Goal: Information Seeking & Learning: Learn about a topic

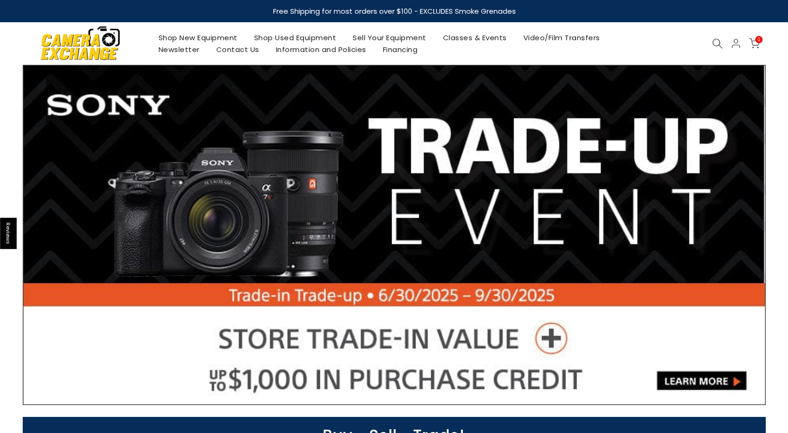
click at [286, 35] on link "Shop Used Equipment" at bounding box center [295, 38] width 99 height 12
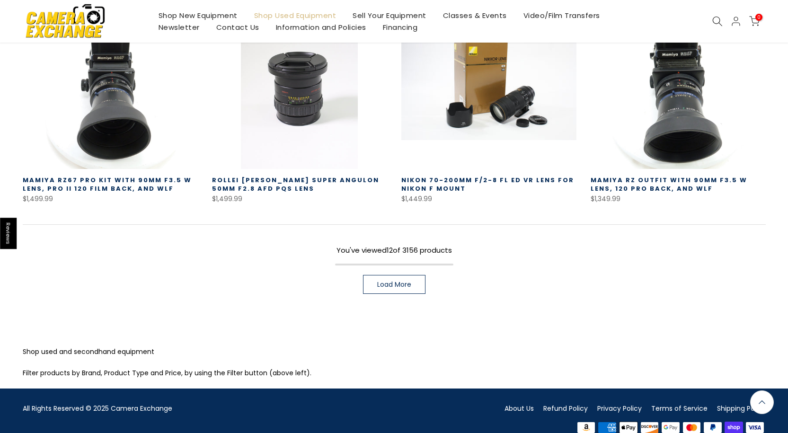
scroll to position [686, 0]
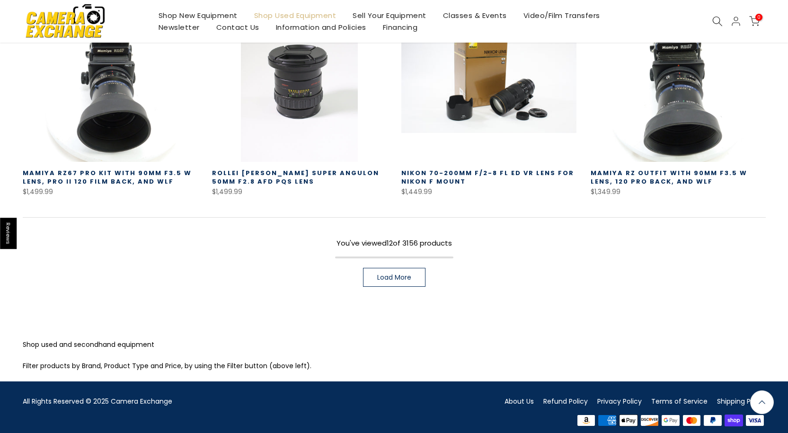
click at [409, 274] on link "Load More" at bounding box center [394, 277] width 62 height 19
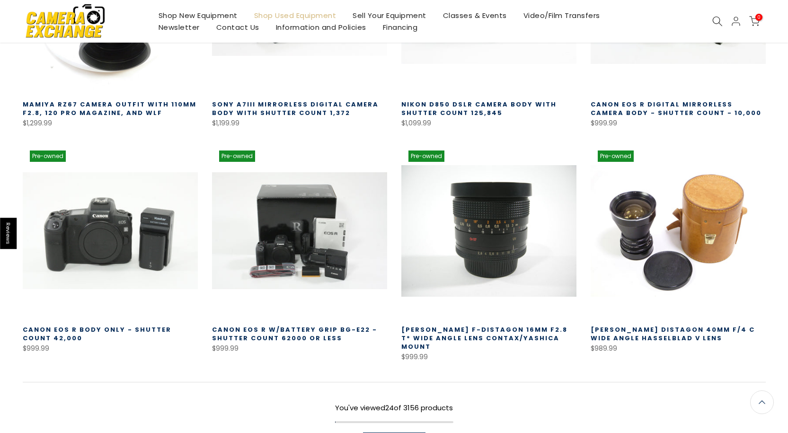
scroll to position [1207, 0]
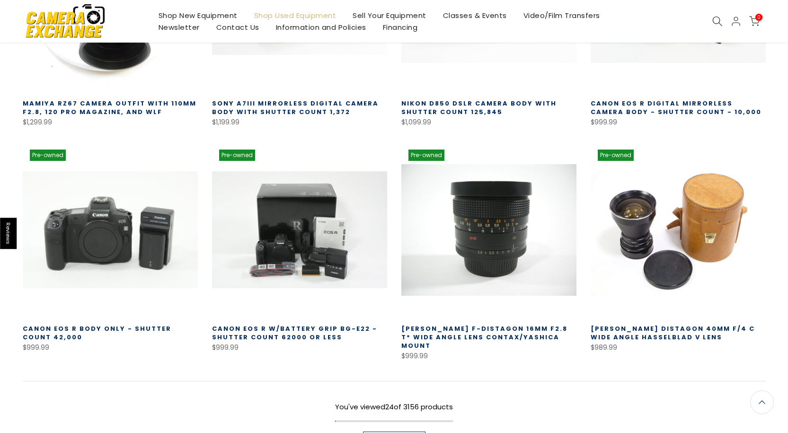
click at [395, 433] on span "Load More" at bounding box center [394, 441] width 34 height 7
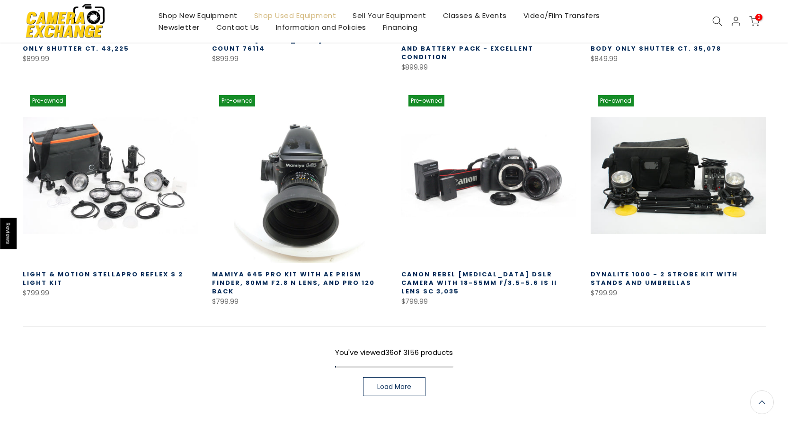
scroll to position [1964, 0]
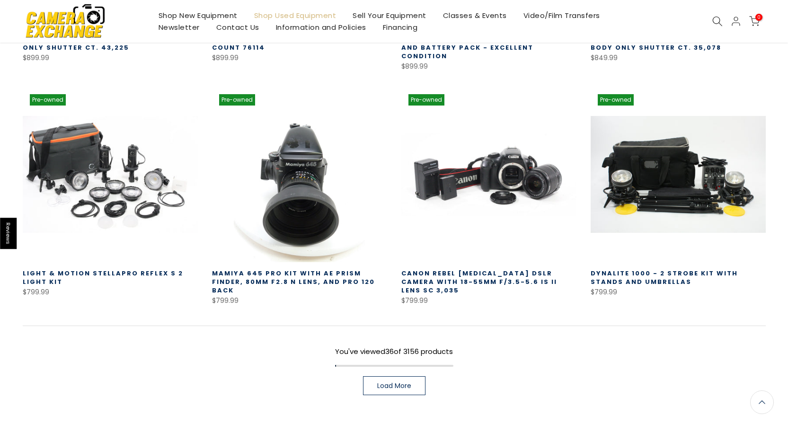
click at [398, 376] on link "Load More" at bounding box center [394, 385] width 62 height 19
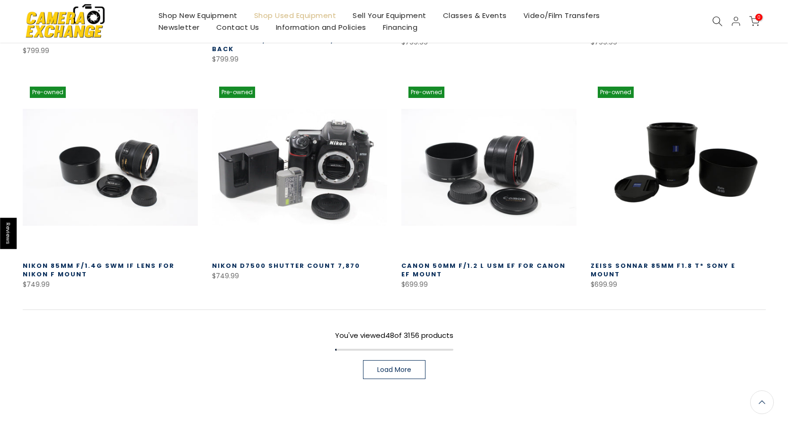
scroll to position [2674, 0]
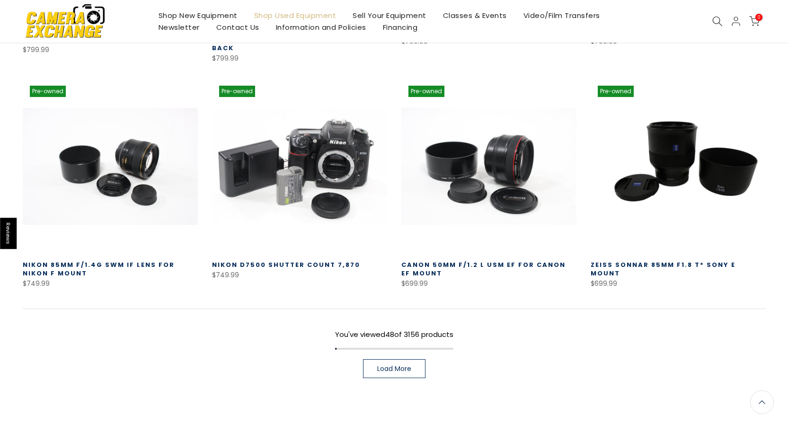
click at [405, 365] on span "Load More" at bounding box center [394, 368] width 34 height 7
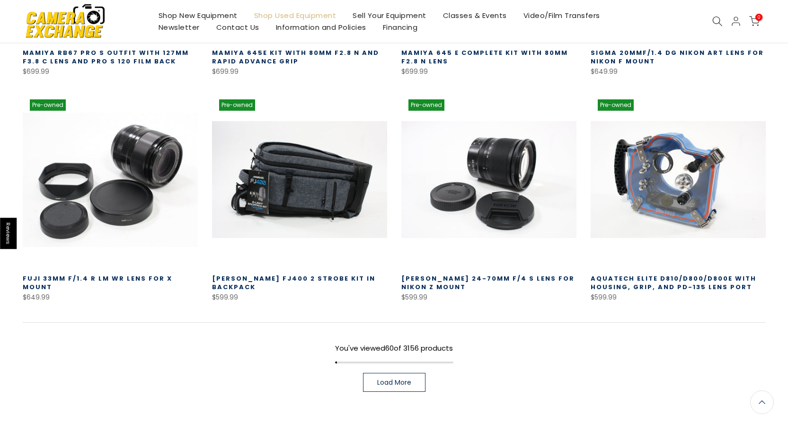
scroll to position [3336, 0]
click at [396, 379] on span "Load More" at bounding box center [394, 382] width 34 height 7
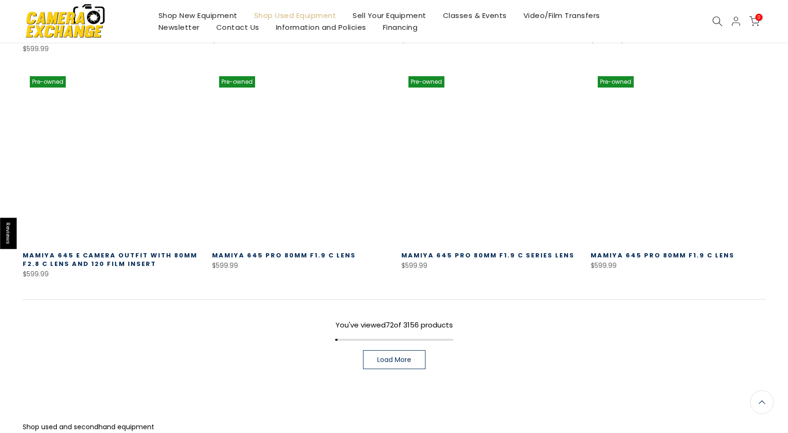
scroll to position [4046, 0]
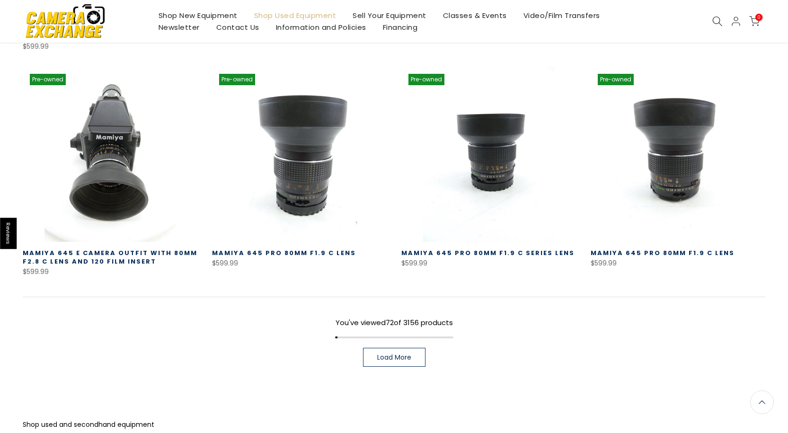
click at [417, 348] on link "Load More" at bounding box center [394, 357] width 62 height 19
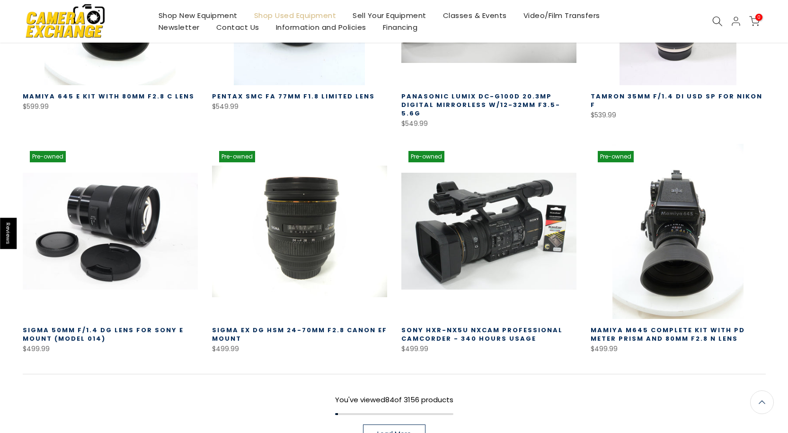
scroll to position [4661, 0]
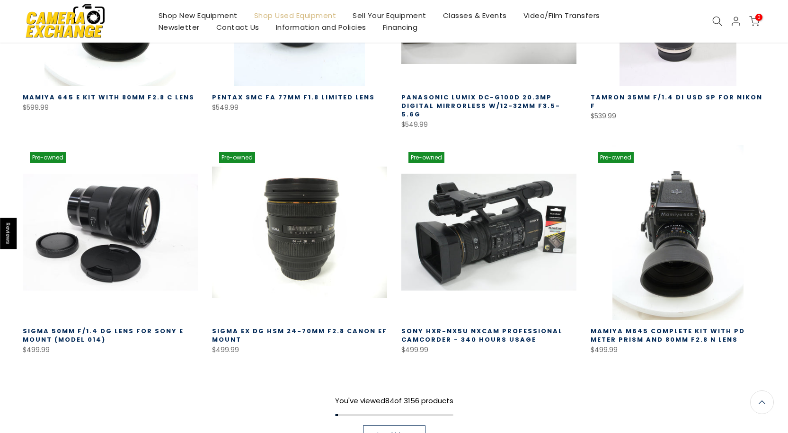
click at [399, 432] on span "Load More" at bounding box center [394, 435] width 34 height 7
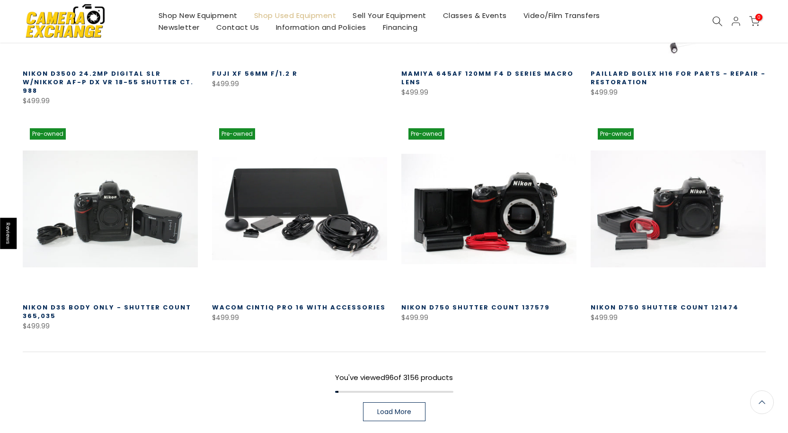
scroll to position [5445, 0]
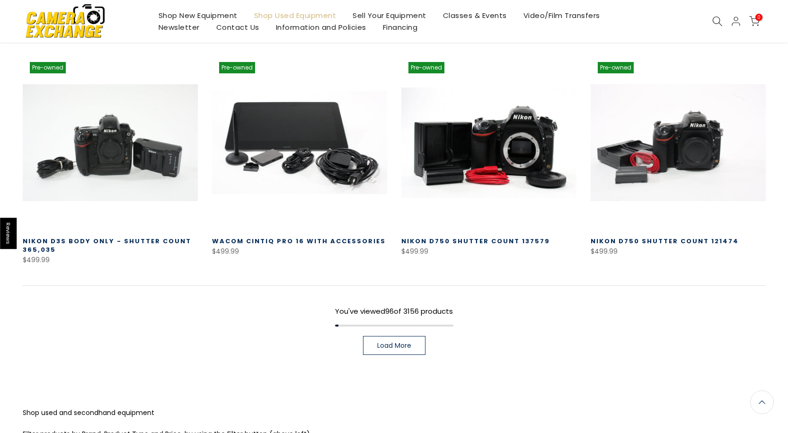
click at [392, 342] on span "Load More" at bounding box center [394, 345] width 34 height 7
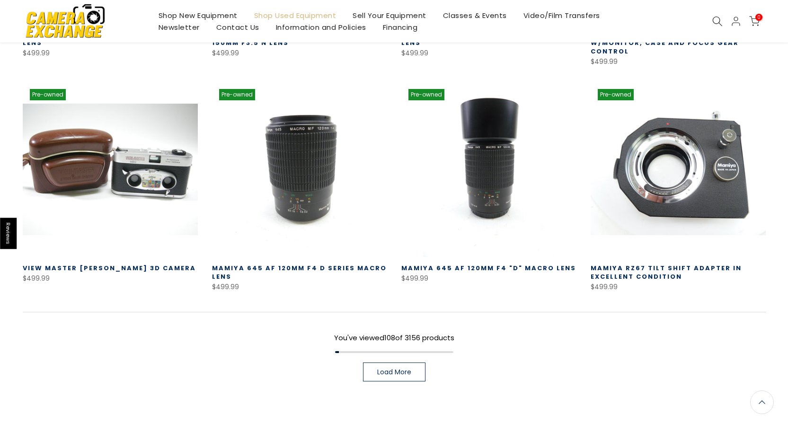
scroll to position [6108, 0]
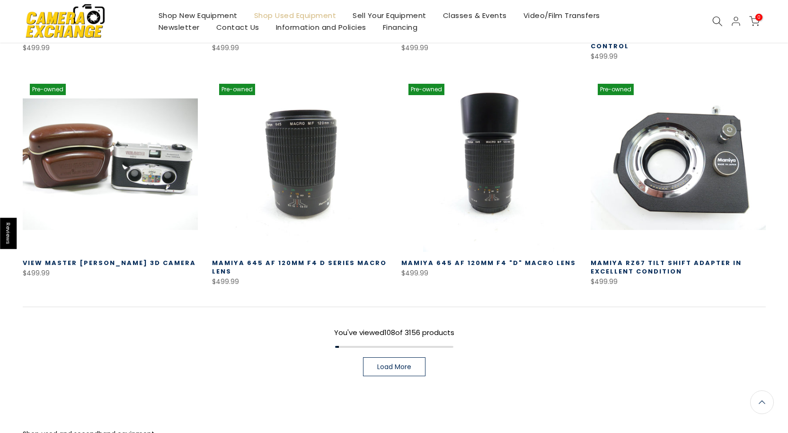
click at [403, 363] on span "Load More" at bounding box center [394, 366] width 34 height 7
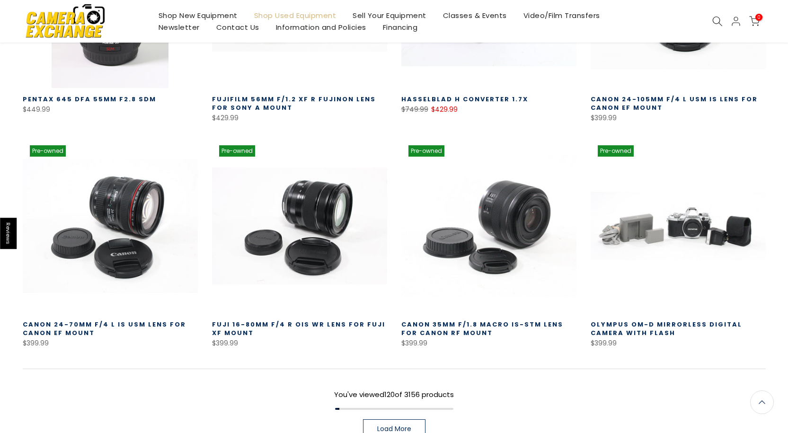
scroll to position [6723, 0]
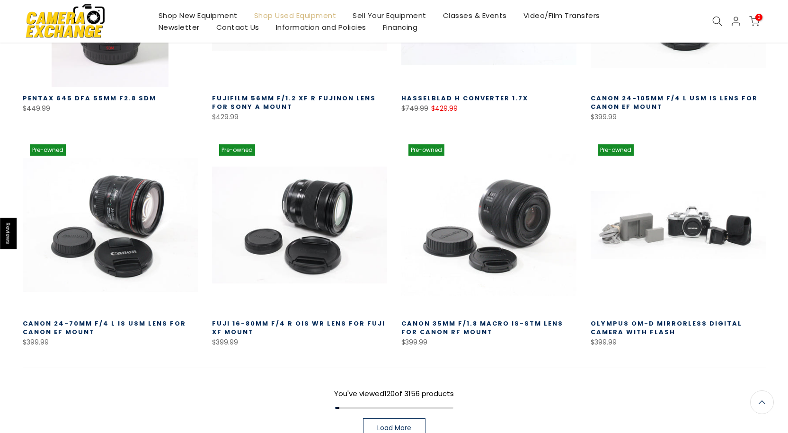
drag, startPoint x: 405, startPoint y: 349, endPoint x: 409, endPoint y: 352, distance: 5.1
click at [405, 425] on span "Load More" at bounding box center [394, 428] width 34 height 7
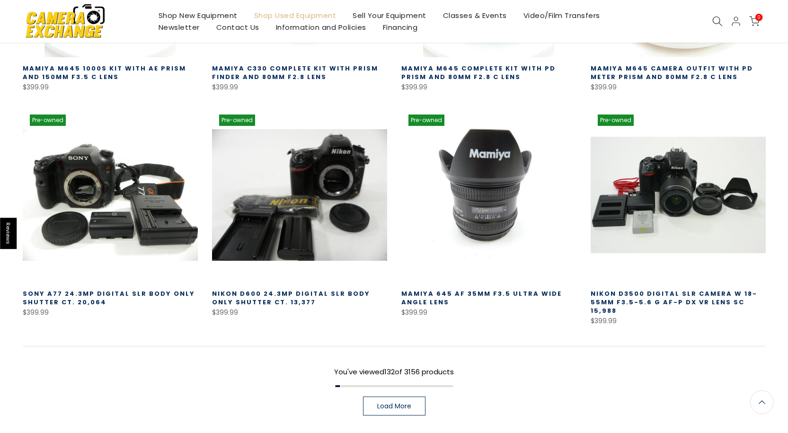
scroll to position [7432, 0]
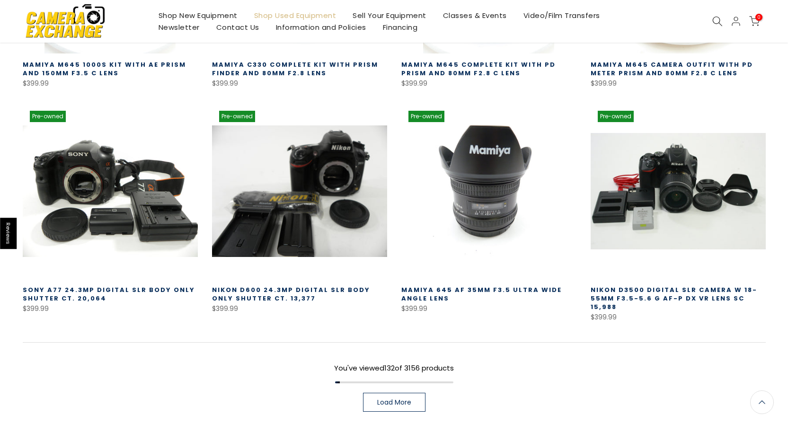
click at [395, 393] on link "Load More" at bounding box center [394, 402] width 62 height 19
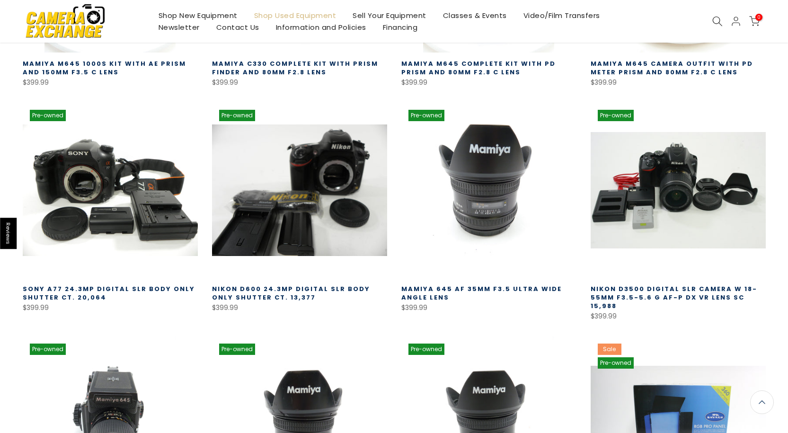
scroll to position [7432, 0]
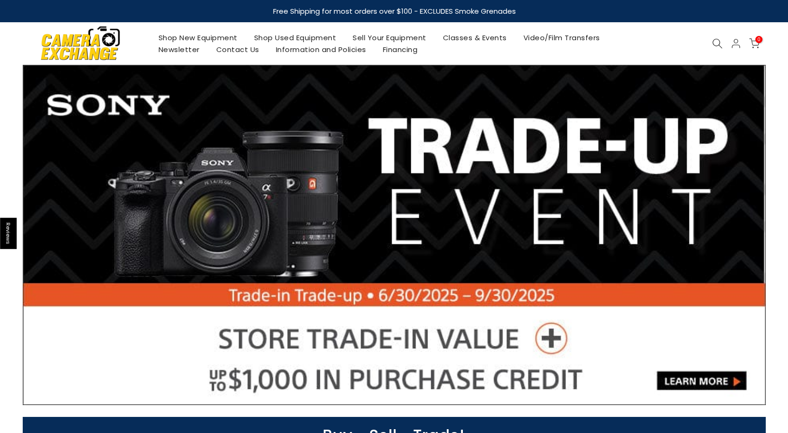
click at [713, 42] on icon at bounding box center [717, 43] width 10 height 10
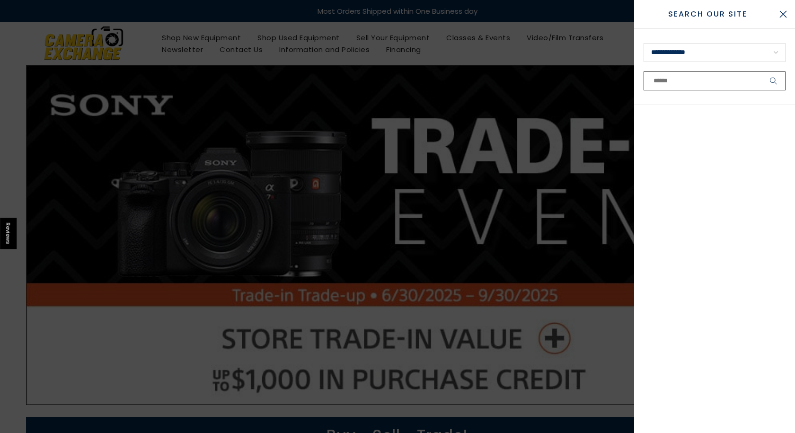
click at [663, 81] on input "text" at bounding box center [715, 80] width 142 height 19
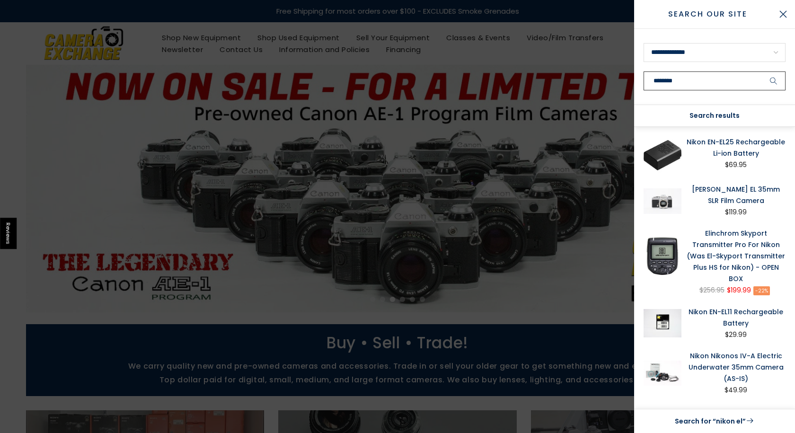
type input "********"
click at [762, 71] on button "submit" at bounding box center [774, 80] width 24 height 19
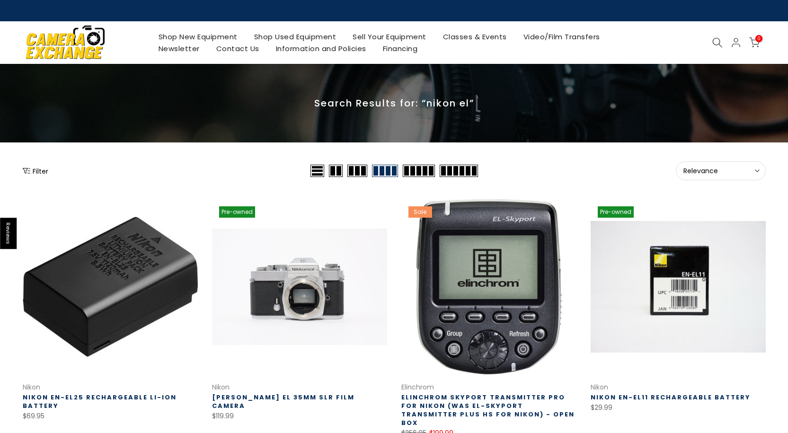
click at [720, 42] on use at bounding box center [716, 42] width 9 height 9
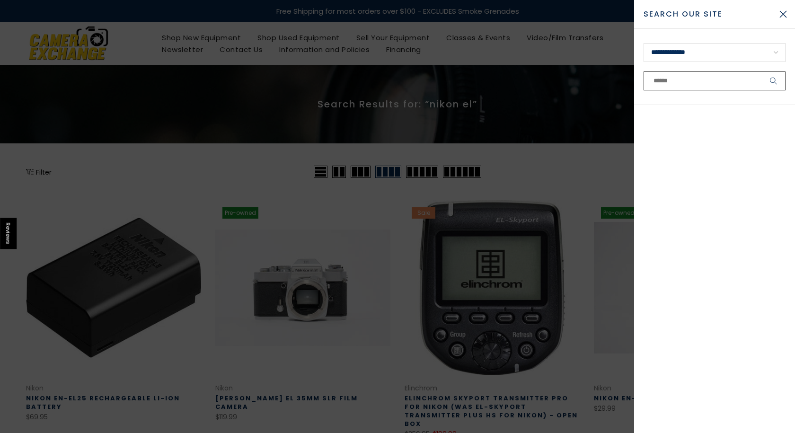
click at [665, 78] on input "text" at bounding box center [715, 80] width 142 height 19
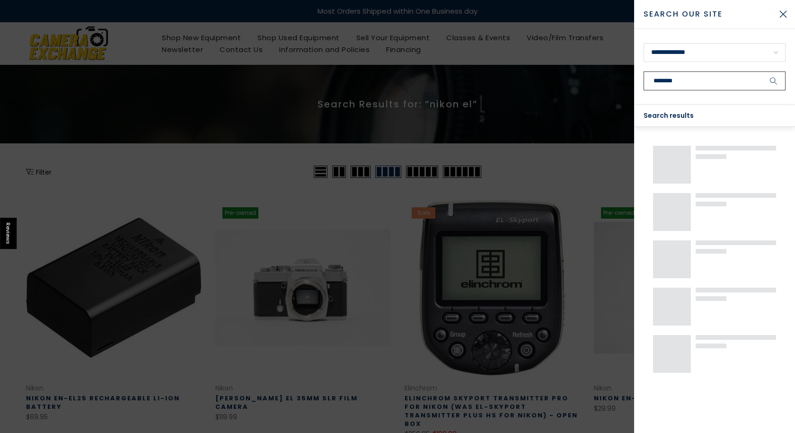
type input "********"
click at [762, 71] on button "submit" at bounding box center [774, 80] width 24 height 19
